Goal: Find specific page/section: Find specific page/section

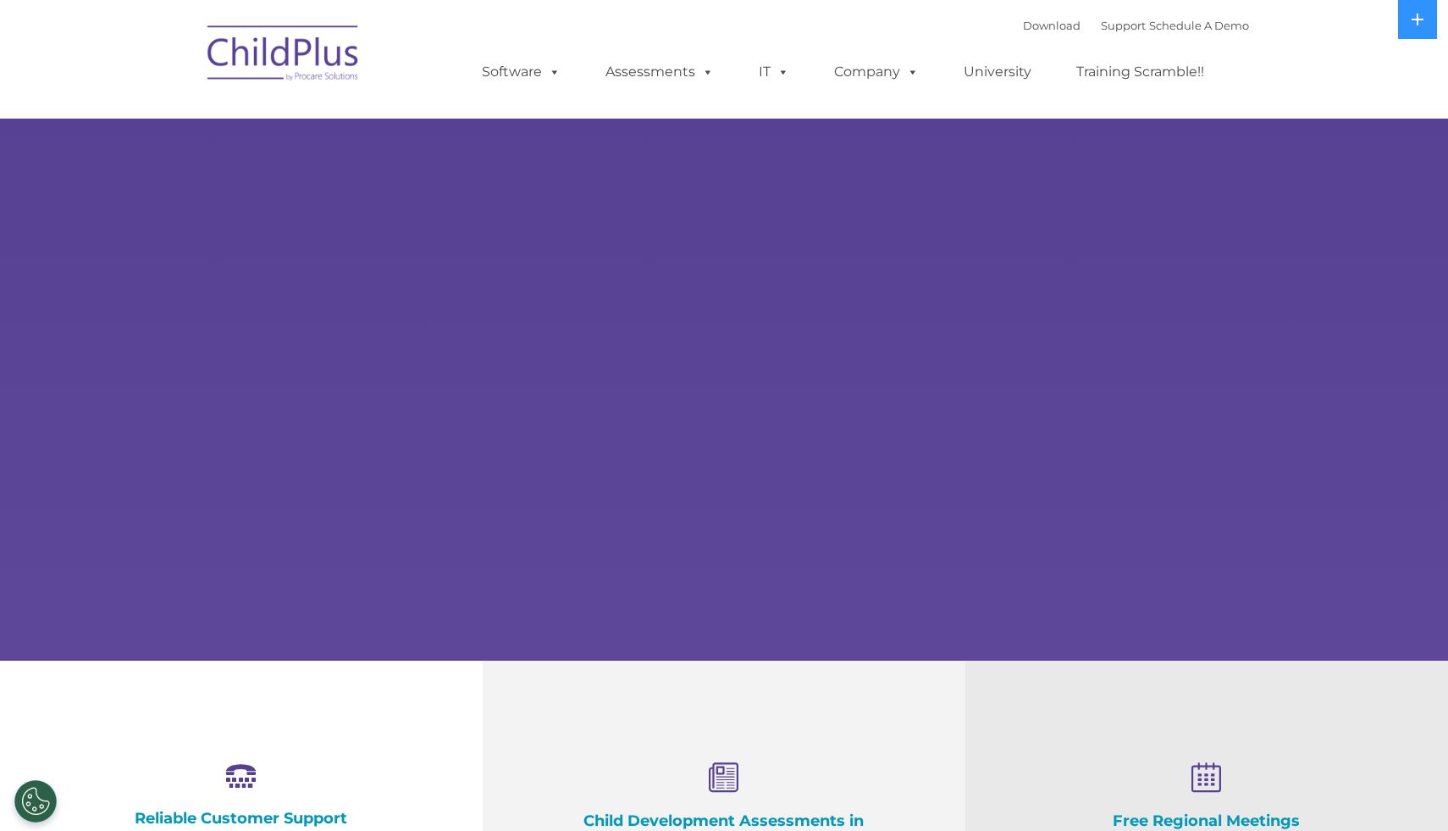
select select "MEDIUM"
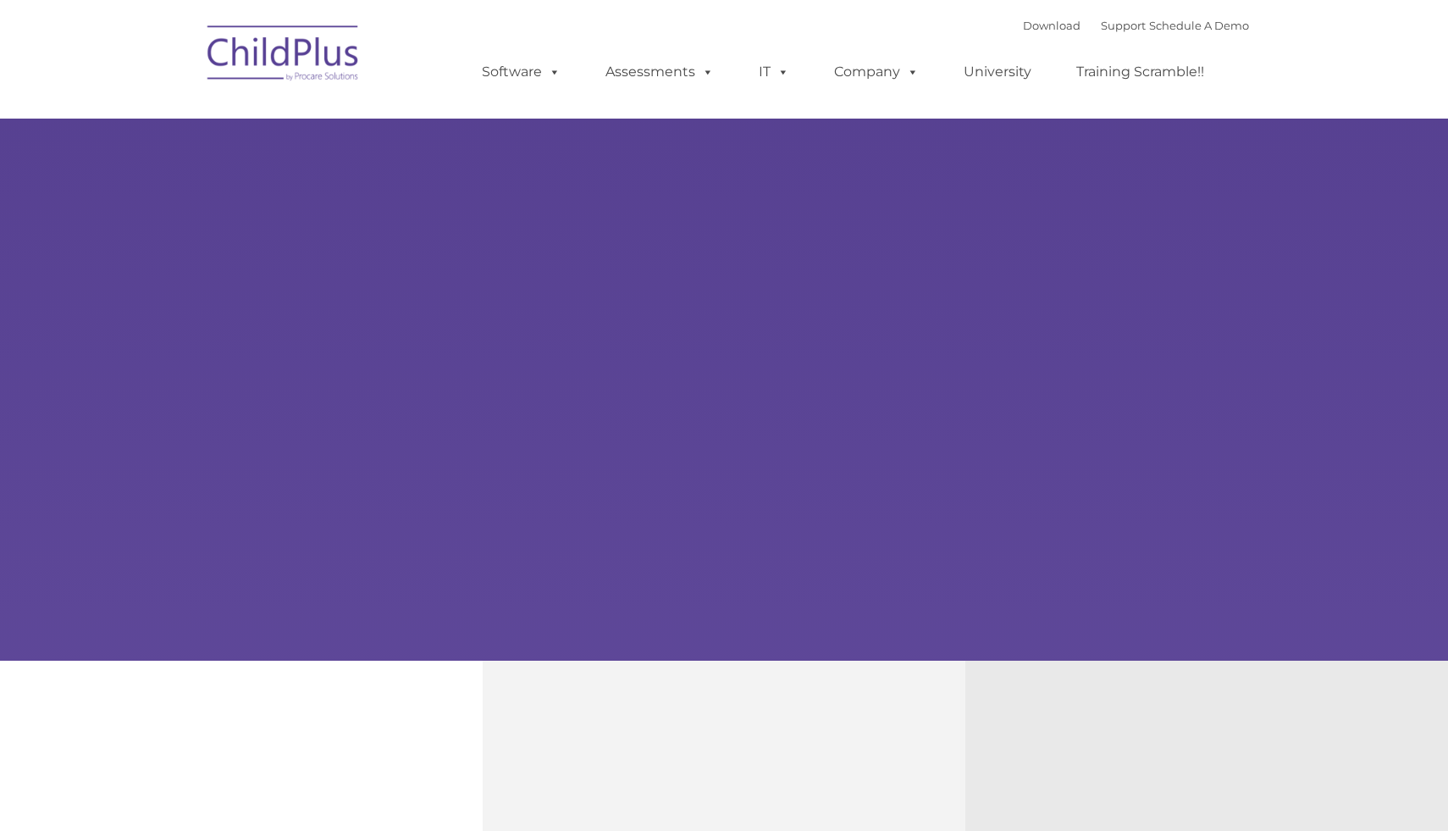
type input ""
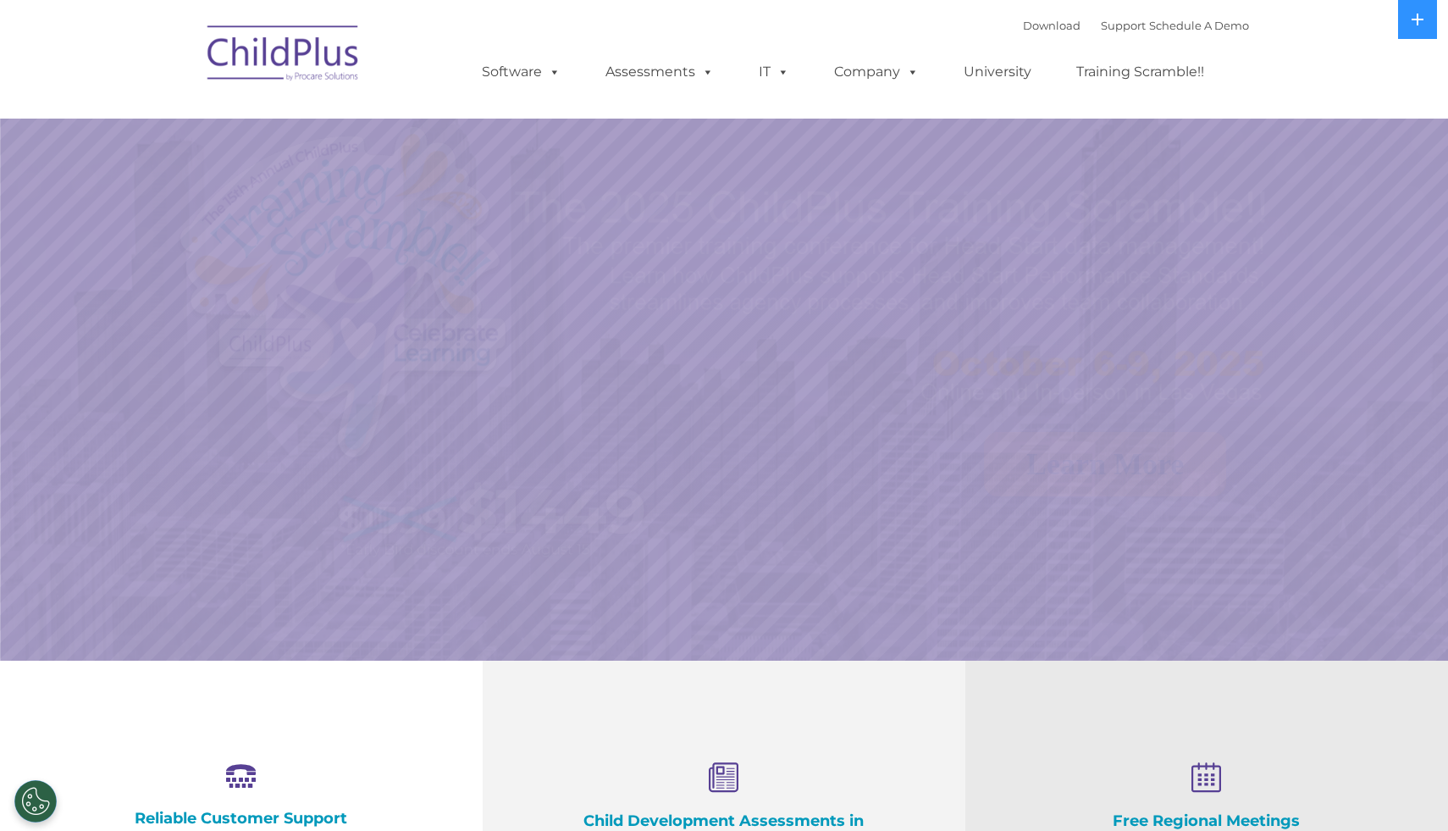
select select "MEDIUM"
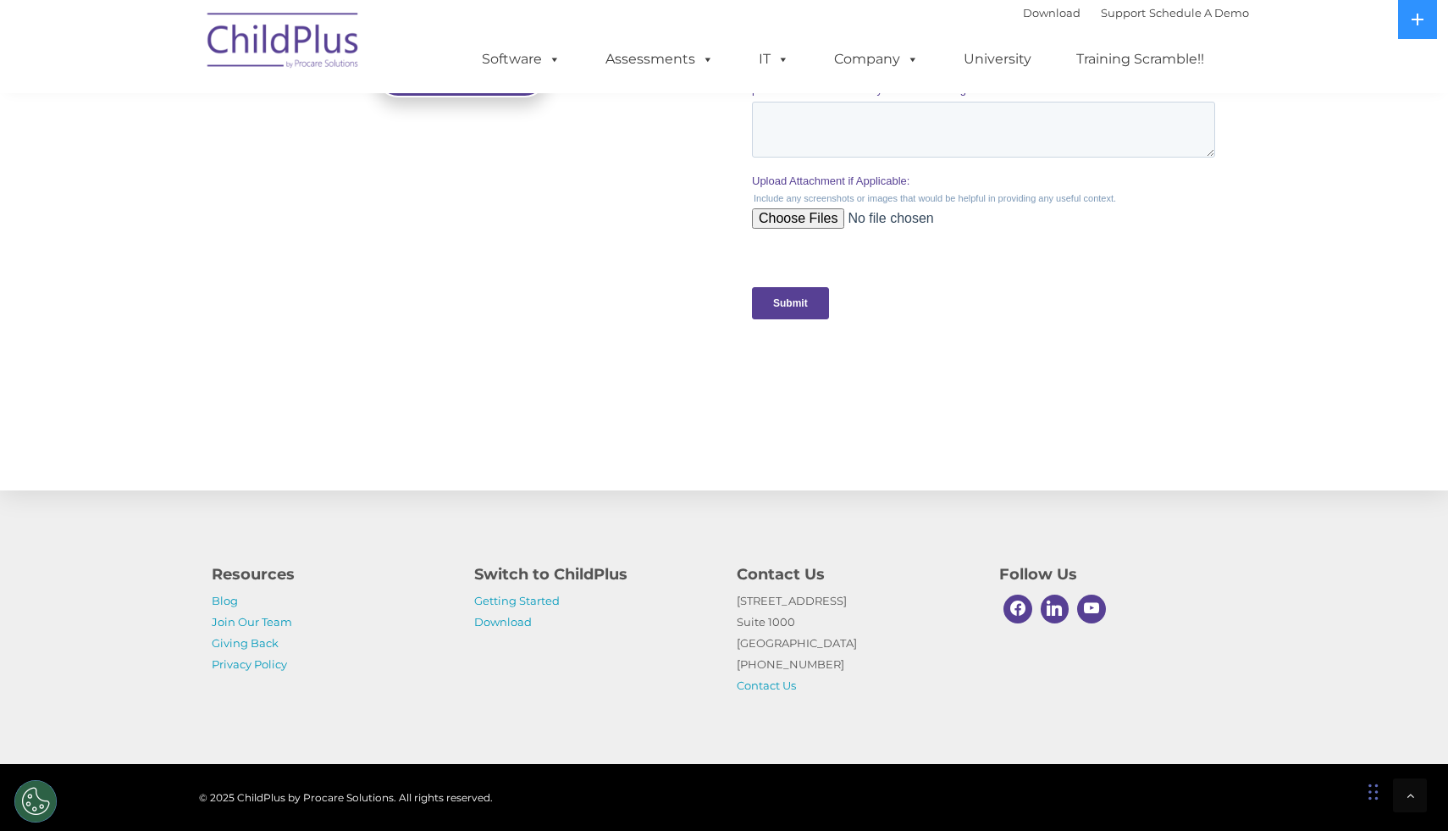
scroll to position [1652, 0]
